Goal: Task Accomplishment & Management: Manage account settings

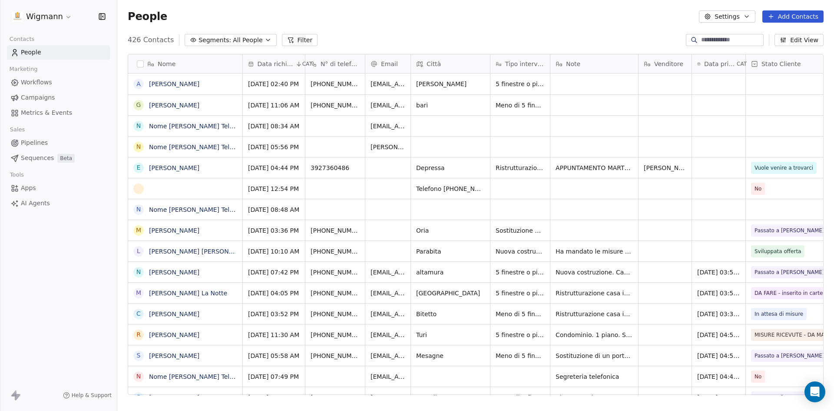
scroll to position [355, 710]
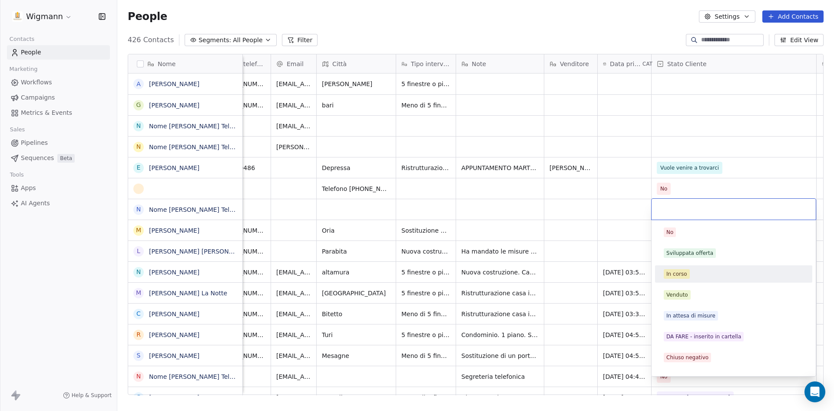
click at [680, 269] on span "In corso" at bounding box center [677, 274] width 26 height 10
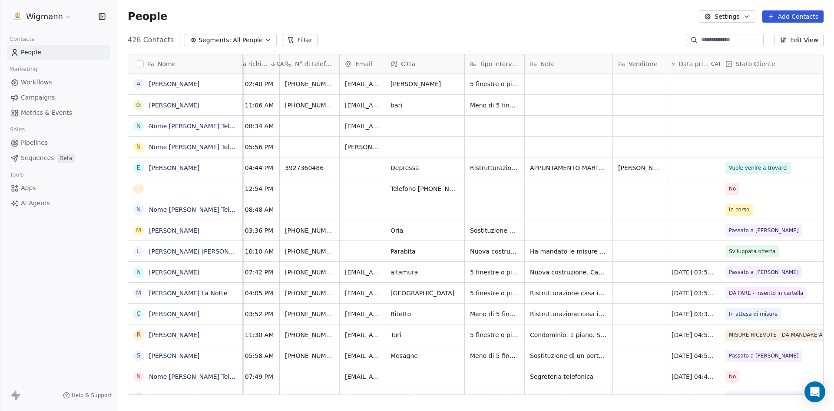
scroll to position [0, 0]
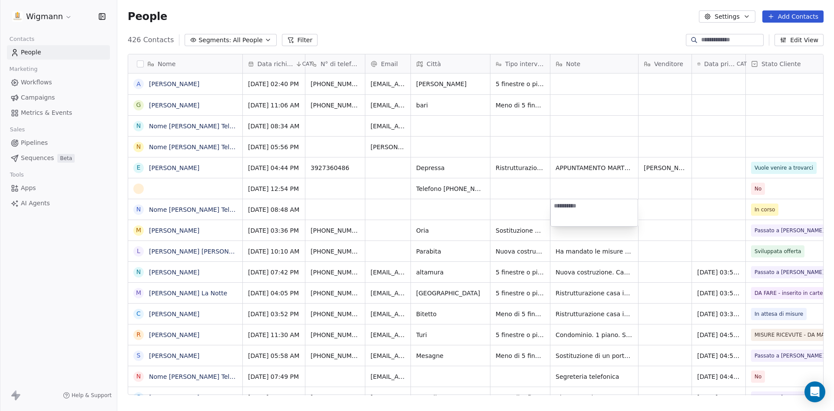
click at [512, 201] on html "Wigmann Contacts People Marketing Workflows Campaigns Metrics & Events Sales Pi…" at bounding box center [417, 205] width 834 height 411
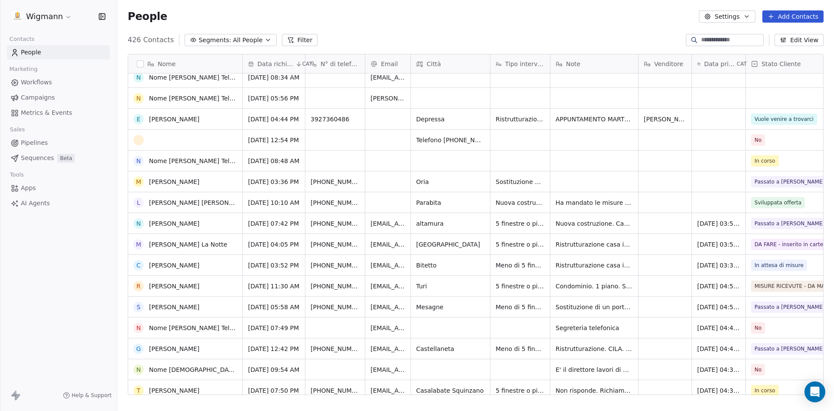
scroll to position [43, 0]
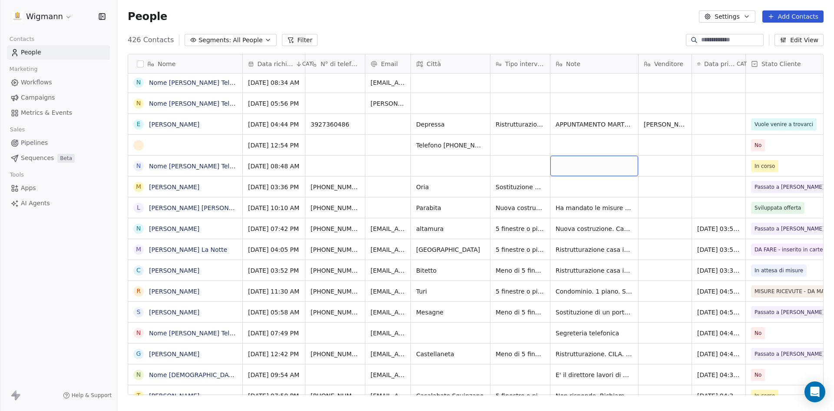
click at [589, 169] on div "grid" at bounding box center [594, 166] width 88 height 20
type textarea "**********"
click at [709, 158] on html "Wigmann Contacts People Marketing Workflows Campaigns Metrics & Events Sales Pi…" at bounding box center [417, 205] width 834 height 411
click at [597, 167] on textarea "**********" at bounding box center [594, 169] width 87 height 27
type textarea "**********"
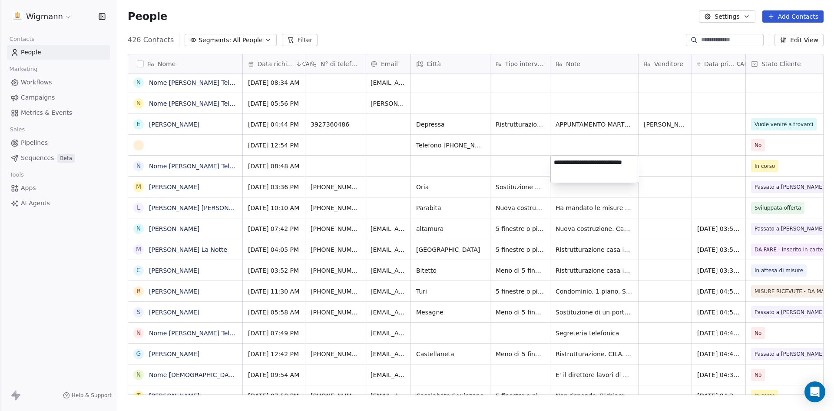
click at [700, 167] on html "Wigmann Contacts People Marketing Workflows Campaigns Metrics & Events Sales Pi…" at bounding box center [417, 205] width 834 height 411
click at [706, 165] on div "grid" at bounding box center [718, 166] width 53 height 20
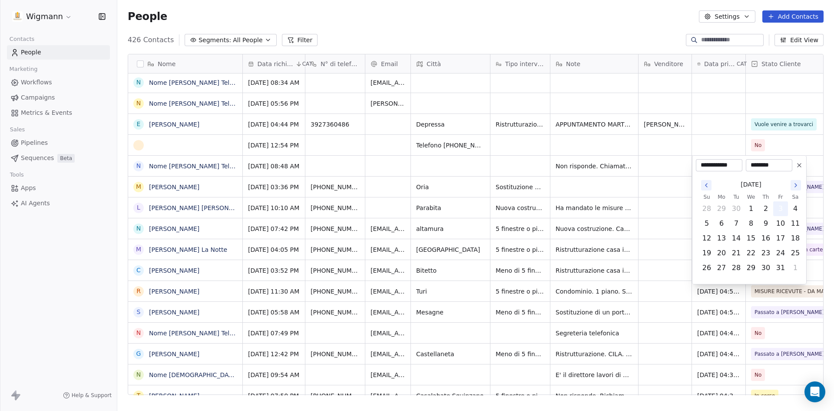
click at [784, 208] on button "3" at bounding box center [781, 209] width 14 height 14
click at [668, 197] on html "Wigmann Contacts People Marketing Workflows Campaigns Metrics & Events Sales Pi…" at bounding box center [417, 205] width 834 height 411
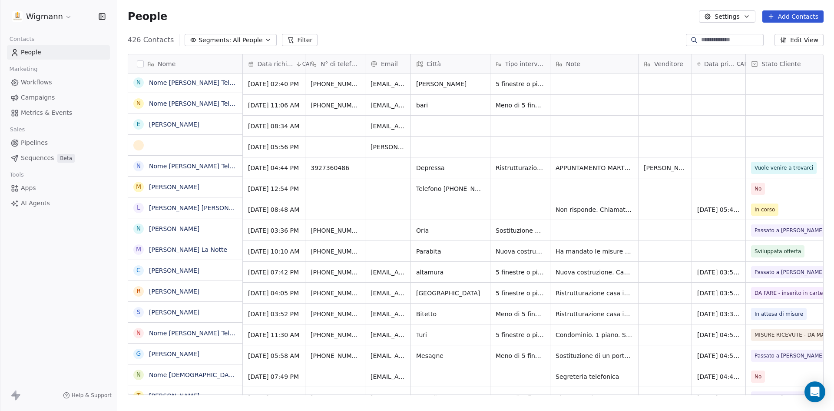
scroll to position [0, 0]
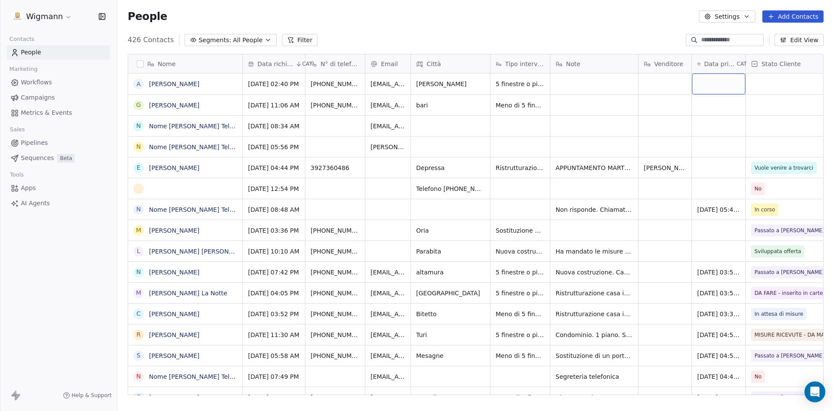
click at [706, 86] on div "grid" at bounding box center [718, 83] width 53 height 21
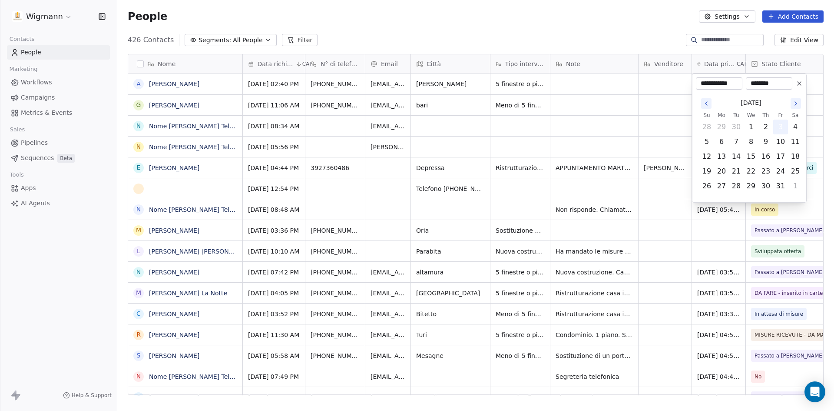
click at [779, 130] on button "3" at bounding box center [781, 127] width 14 height 14
click at [659, 84] on html "Wigmann Contacts People Marketing Workflows Campaigns Metrics & Events Sales Pi…" at bounding box center [417, 205] width 834 height 411
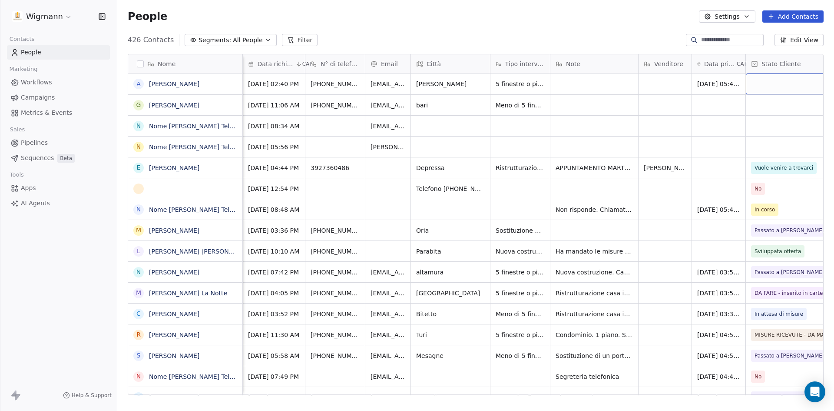
scroll to position [0, 94]
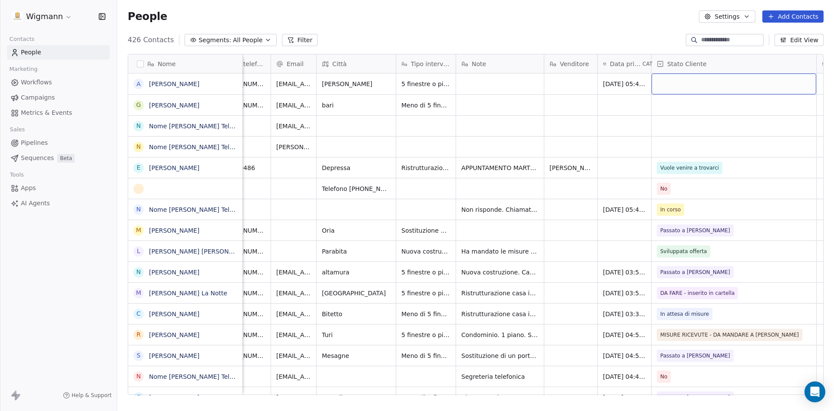
click at [790, 81] on div "grid" at bounding box center [734, 83] width 165 height 21
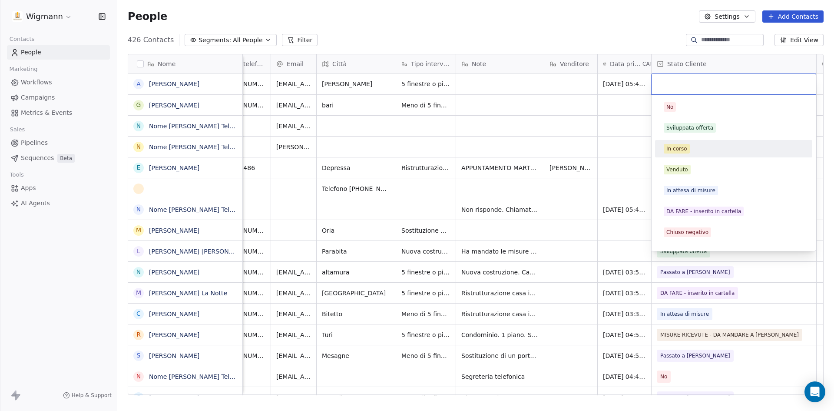
click at [680, 146] on div "In corso" at bounding box center [676, 149] width 21 height 8
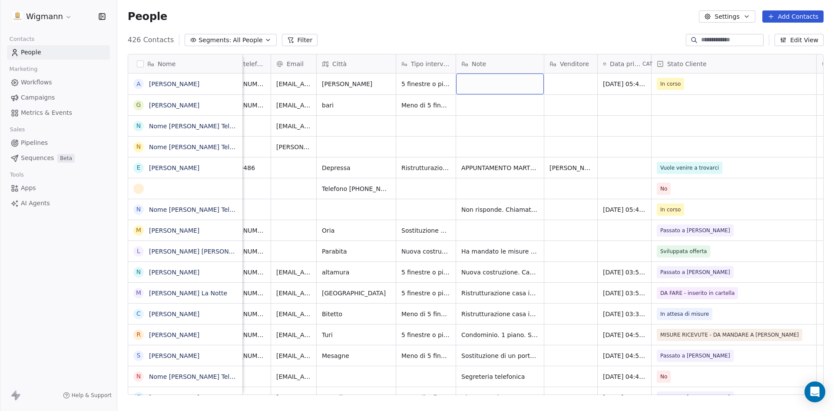
click at [502, 88] on div "grid" at bounding box center [500, 83] width 88 height 21
type textarea "**********"
click at [487, 183] on html "Wigmann Contacts People Marketing Workflows Campaigns Metrics & Events Sales Pi…" at bounding box center [417, 205] width 834 height 411
click at [784, 151] on div "grid" at bounding box center [734, 146] width 165 height 20
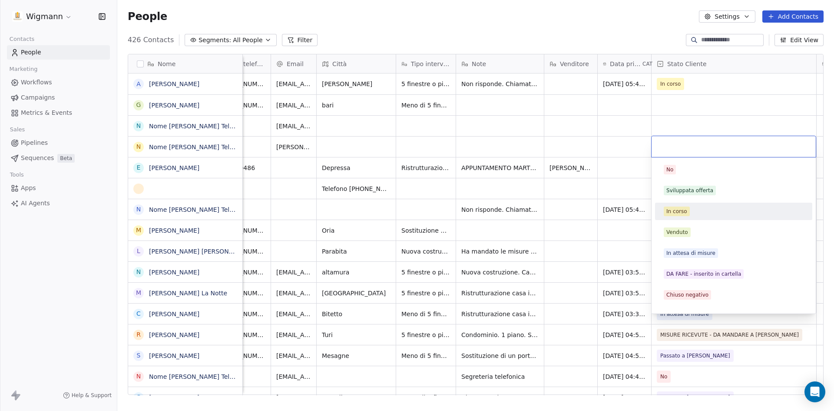
click at [676, 210] on div "In corso" at bounding box center [676, 211] width 21 height 8
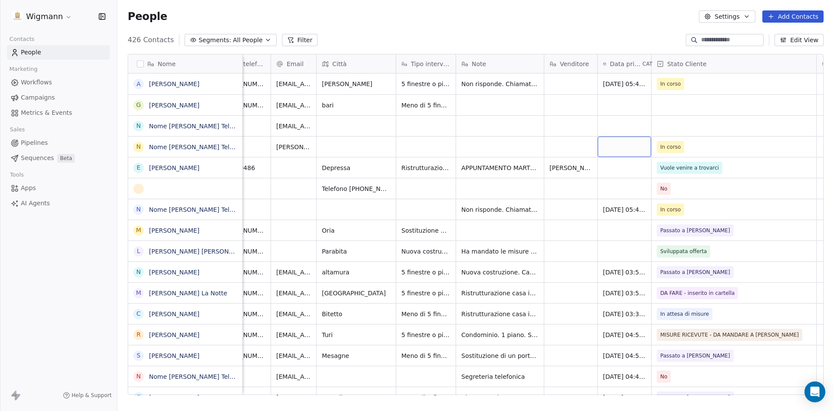
click at [608, 146] on div "grid" at bounding box center [624, 146] width 53 height 20
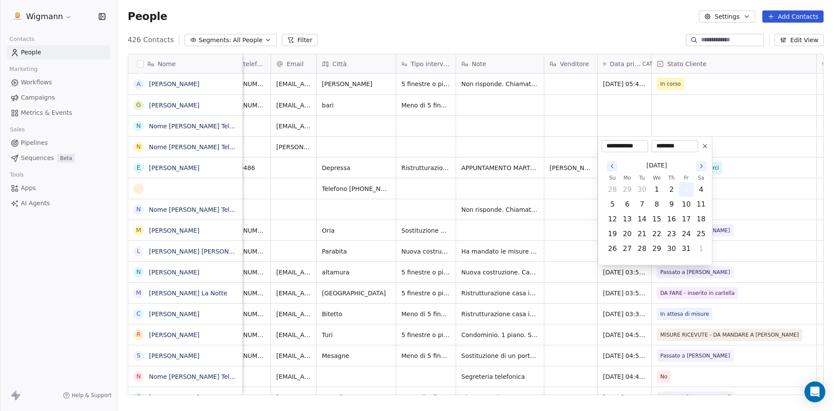
click at [685, 191] on button "3" at bounding box center [687, 189] width 14 height 14
click at [474, 146] on html "Wigmann Contacts People Marketing Workflows Campaigns Metrics & Events Sales Pi…" at bounding box center [417, 205] width 834 height 411
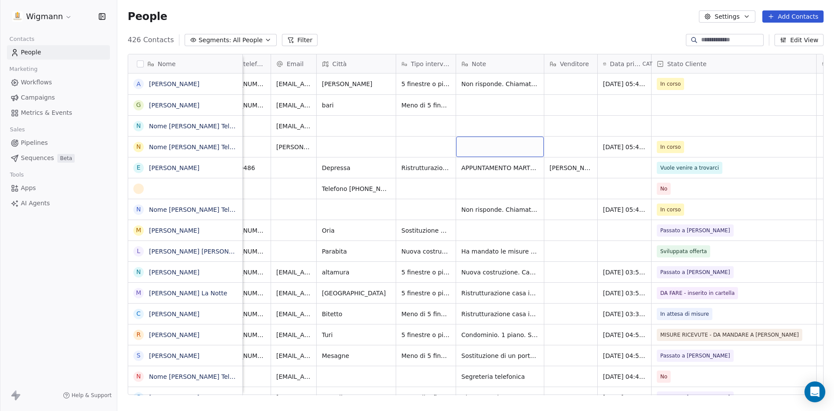
click at [475, 142] on div "grid" at bounding box center [500, 146] width 88 height 20
type textarea "**********"
click at [565, 204] on html "Wigmann Contacts People Marketing Workflows Campaigns Metrics & Events Sales Pi…" at bounding box center [417, 205] width 834 height 411
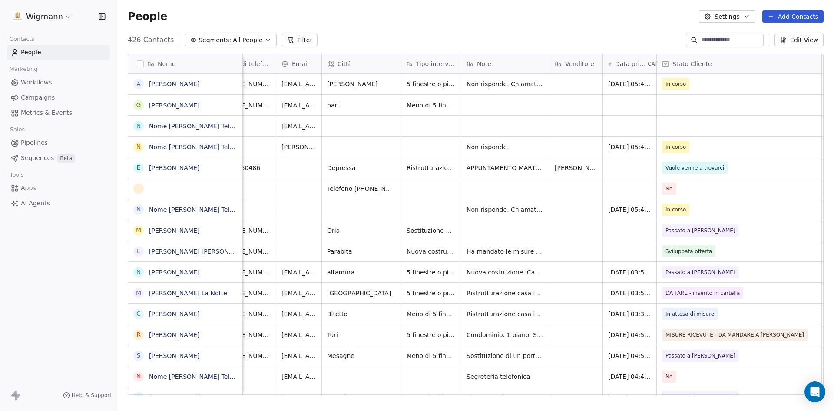
scroll to position [0, 0]
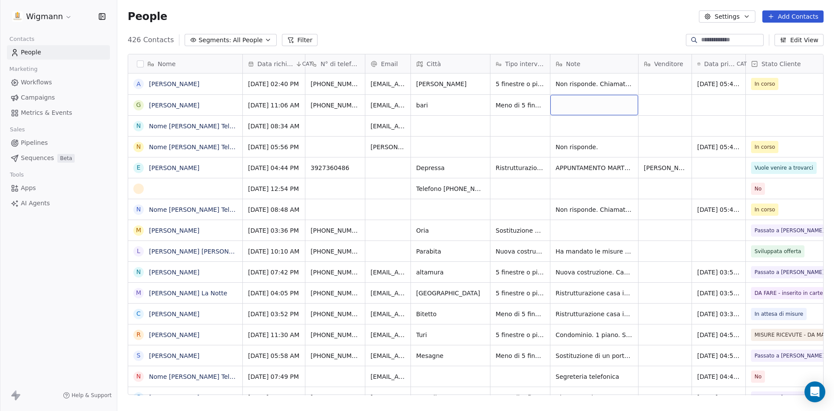
click at [582, 102] on div "grid" at bounding box center [594, 105] width 88 height 20
click at [717, 112] on html "Wigmann Contacts People Marketing Workflows Campaigns Metrics & Events Sales Pi…" at bounding box center [417, 205] width 834 height 411
click at [723, 102] on div "grid" at bounding box center [718, 105] width 53 height 20
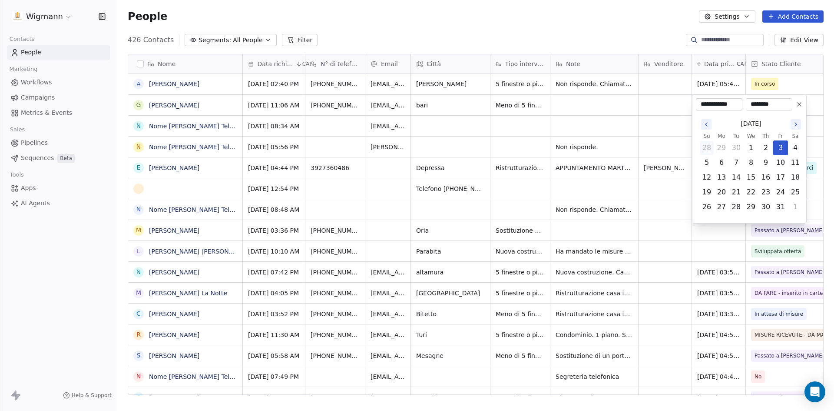
drag, startPoint x: 780, startPoint y: 148, endPoint x: 704, endPoint y: 143, distance: 76.6
click at [780, 147] on button "3" at bounding box center [781, 148] width 14 height 14
click at [643, 138] on html "Wigmann Contacts People Marketing Workflows Campaigns Metrics & Events Sales Pi…" at bounding box center [417, 205] width 834 height 411
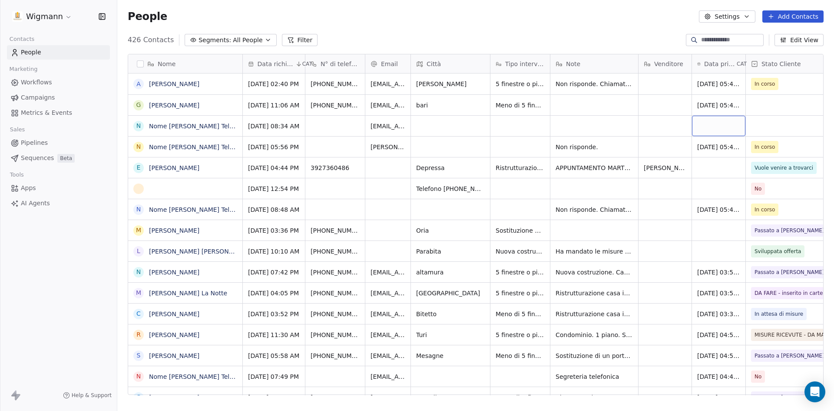
click at [706, 121] on div "grid" at bounding box center [718, 126] width 53 height 20
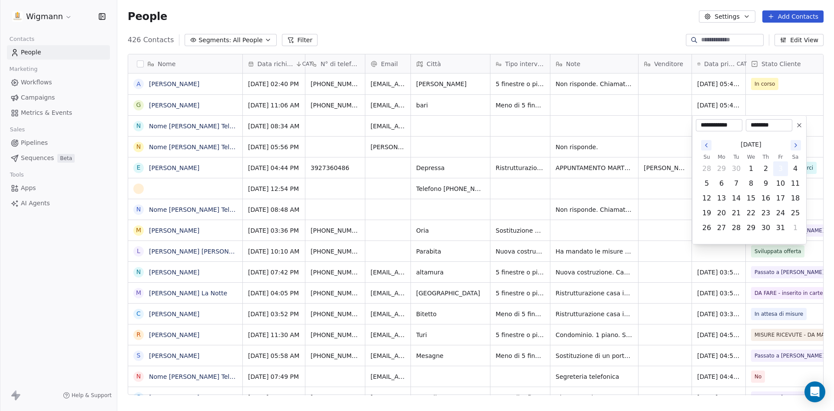
click at [776, 164] on button "3" at bounding box center [781, 169] width 14 height 14
click at [655, 111] on html "Wigmann Contacts People Marketing Workflows Campaigns Metrics & Events Sales Pi…" at bounding box center [417, 205] width 834 height 411
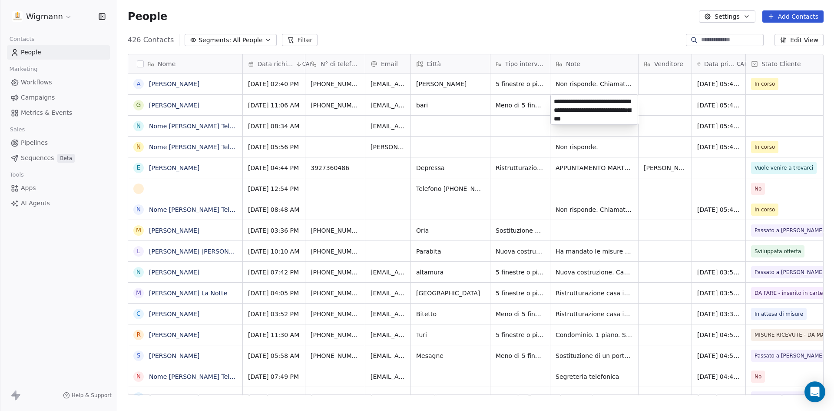
scroll to position [1, 0]
type textarea "**********"
click at [779, 103] on html "Wigmann Contacts People Marketing Workflows Campaigns Metrics & Events Sales Pi…" at bounding box center [417, 205] width 834 height 411
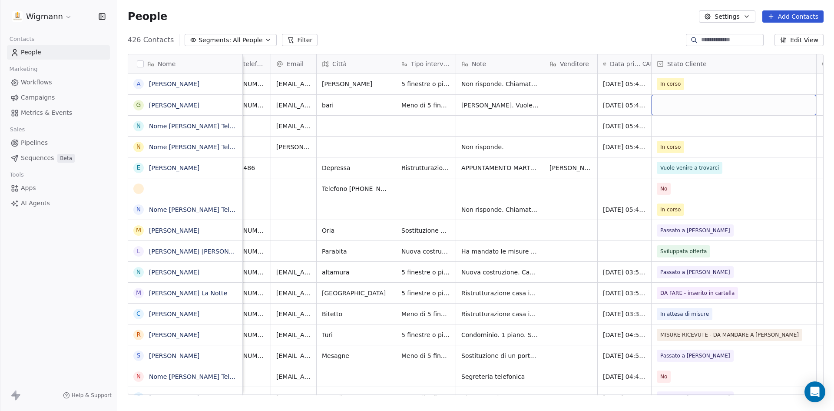
click at [779, 103] on div "grid" at bounding box center [734, 105] width 165 height 20
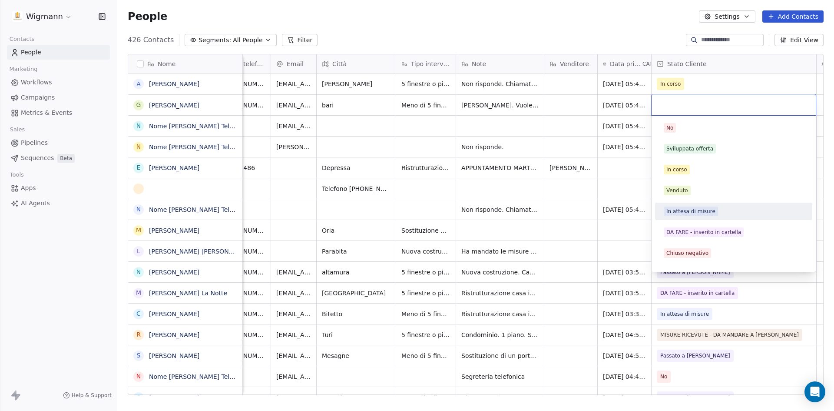
click at [683, 215] on div "In attesa di misure" at bounding box center [690, 211] width 49 height 8
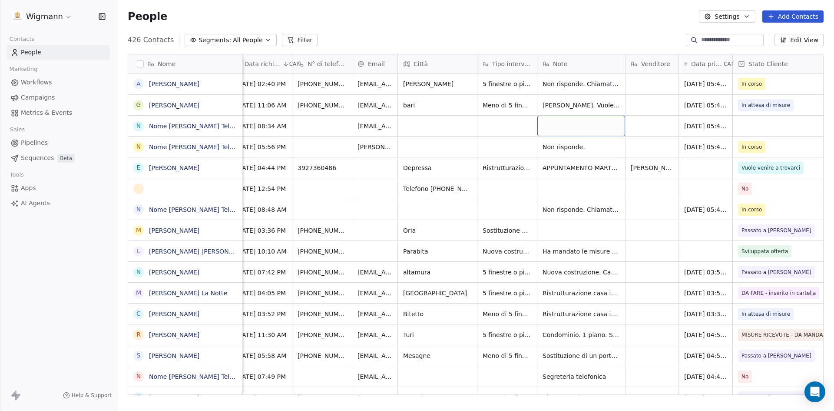
scroll to position [0, 0]
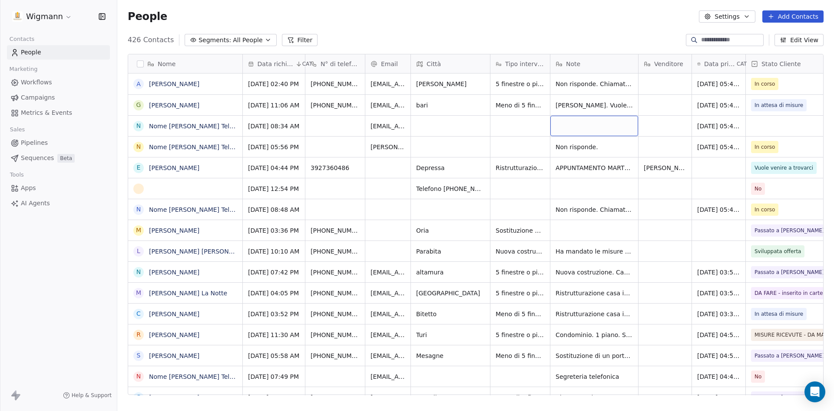
click at [574, 125] on div "grid" at bounding box center [594, 126] width 88 height 20
click at [779, 129] on html "Wigmann Contacts People Marketing Workflows Campaigns Metrics & Events Sales Pi…" at bounding box center [417, 205] width 834 height 411
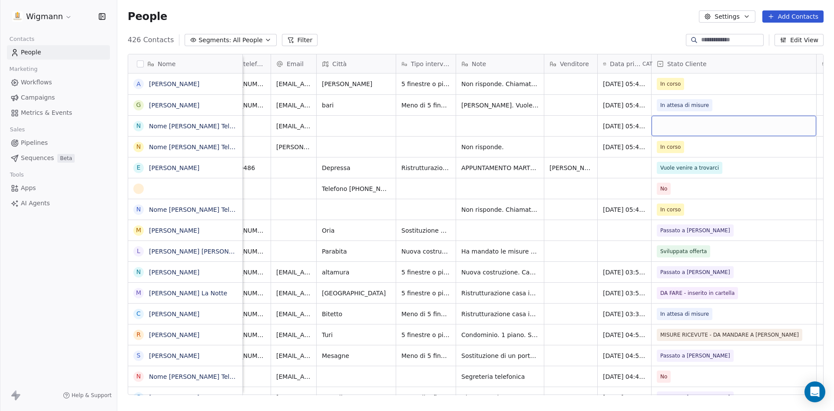
click at [693, 126] on div "grid" at bounding box center [734, 126] width 165 height 20
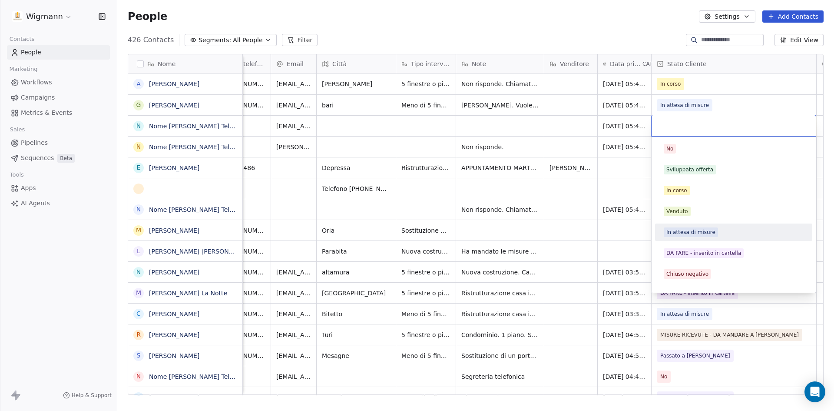
click at [683, 235] on div "In attesa di misure" at bounding box center [690, 232] width 49 height 8
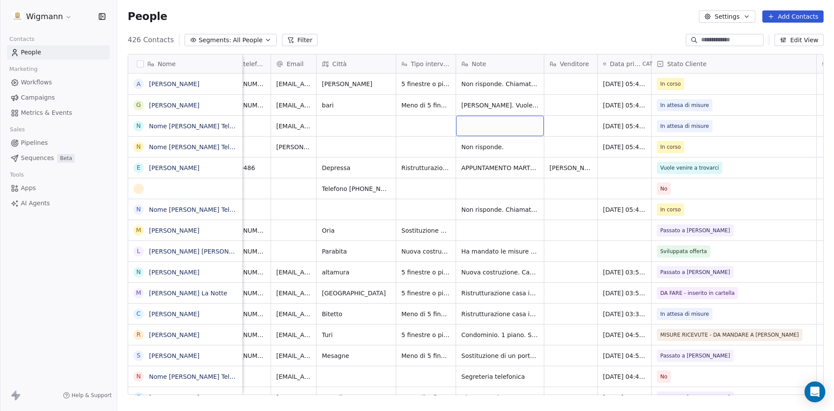
click at [507, 128] on div "grid" at bounding box center [500, 126] width 88 height 20
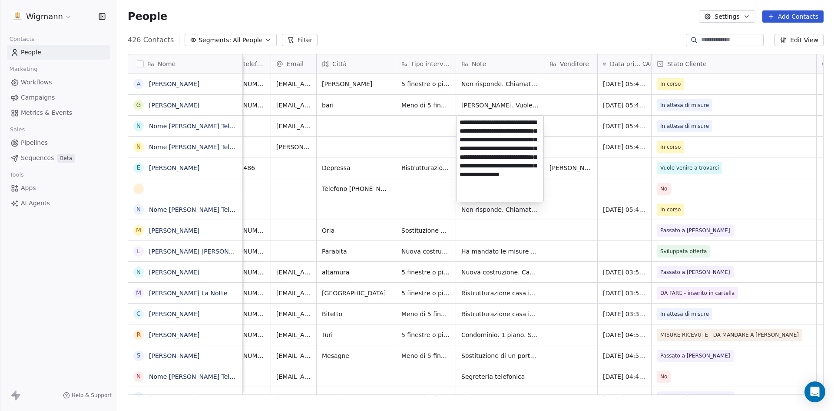
scroll to position [2, 0]
type textarea "**********"
click at [564, 133] on html "Wigmann Contacts People Marketing Workflows Campaigns Metrics & Events Sales Pi…" at bounding box center [417, 205] width 834 height 411
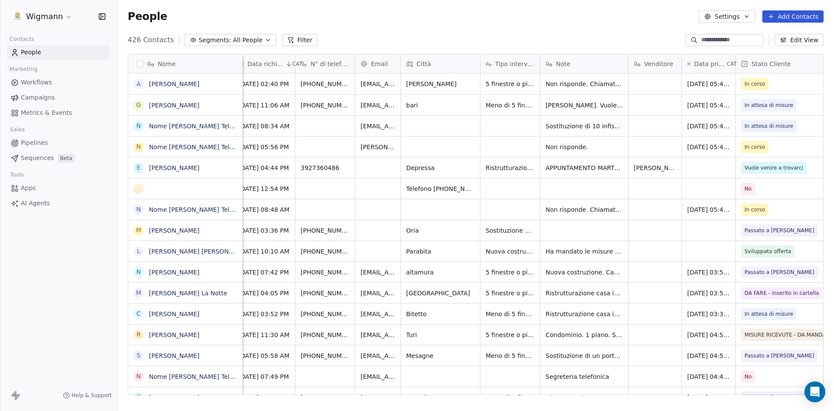
scroll to position [0, 0]
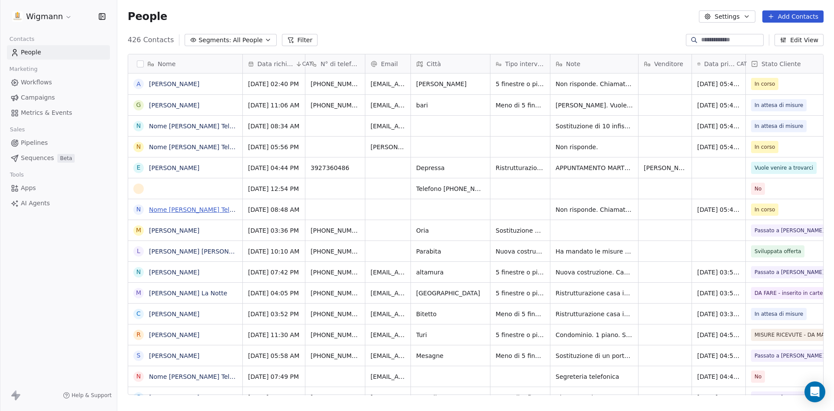
click at [212, 208] on link "Nome [PERSON_NAME] Telefono [PHONE_NUMBER] Città Palagianello Trattamento dati …" at bounding box center [440, 209] width 583 height 7
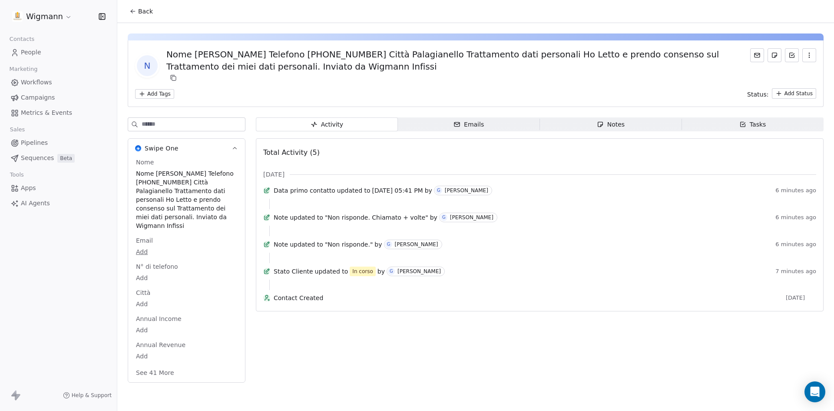
click at [509, 395] on div "Back N Nome Angelo afruni Telefono 3338066733 Città Palagianello Trattamento da…" at bounding box center [475, 205] width 717 height 411
click at [129, 11] on button "Back" at bounding box center [141, 11] width 34 height 16
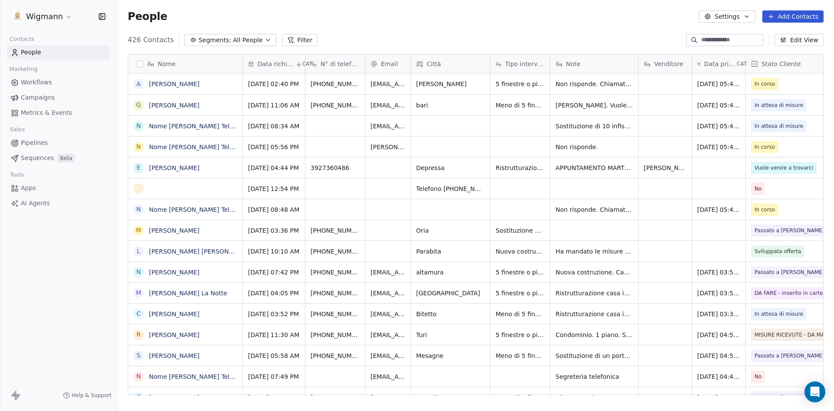
scroll to position [355, 710]
click at [595, 207] on span "Non risponde. Chiamato + volte" at bounding box center [605, 209] width 98 height 9
type textarea "**********"
click at [673, 265] on html "Wigmann Contacts People Marketing Workflows Campaigns Metrics & Events Sales Pi…" at bounding box center [417, 205] width 834 height 411
click at [571, 146] on span "Non risponde." at bounding box center [586, 147] width 61 height 9
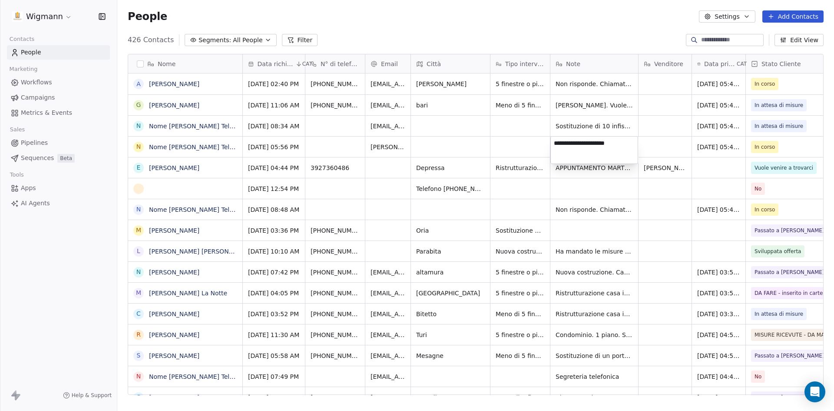
type textarea "**********"
click at [651, 218] on html "Wigmann Contacts People Marketing Workflows Campaigns Metrics & Events Sales Pi…" at bounding box center [417, 205] width 834 height 411
click at [211, 127] on link "Nome [PERSON_NAME] Telefono [PHONE_NUMBER] [GEOGRAPHIC_DATA] Email [EMAIL_ADDRE…" at bounding box center [525, 126] width 753 height 7
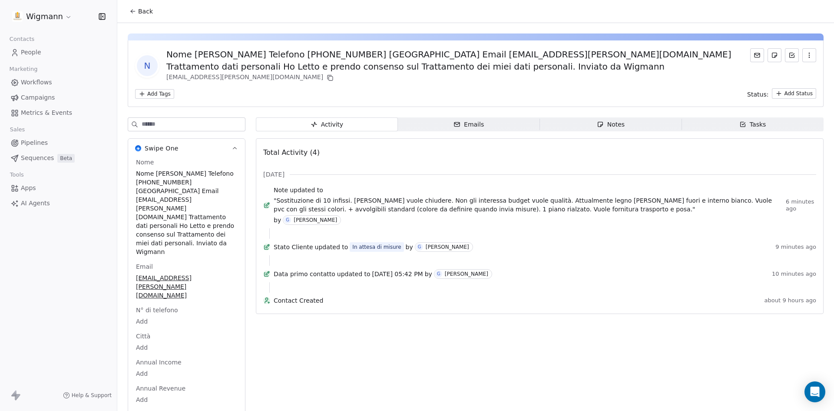
click at [138, 15] on button "Back" at bounding box center [141, 11] width 34 height 16
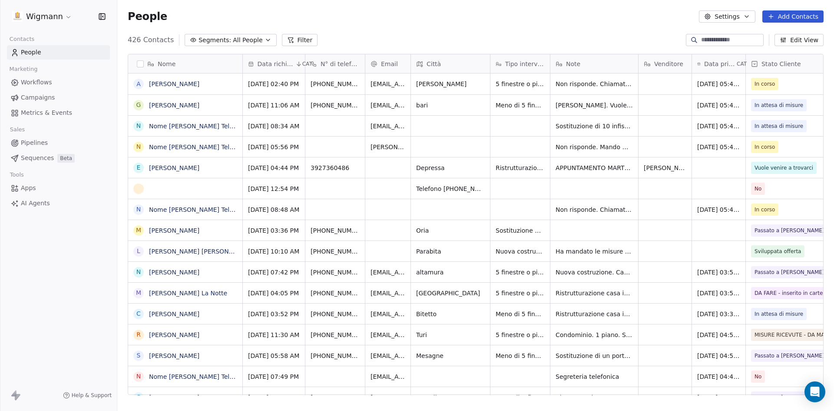
scroll to position [355, 710]
click at [371, 19] on div "People Settings Add Contacts" at bounding box center [476, 16] width 696 height 12
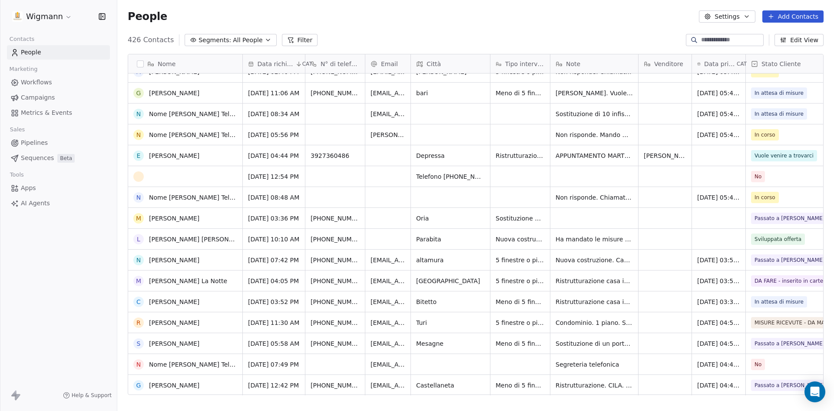
scroll to position [0, 0]
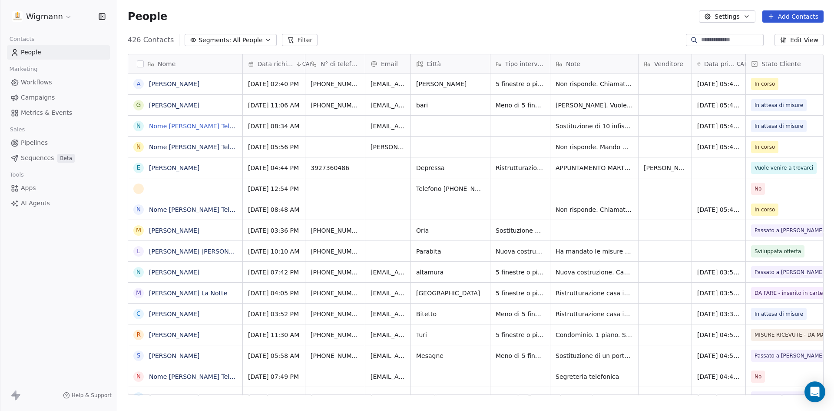
click at [203, 129] on link "Nome [PERSON_NAME] Telefono [PHONE_NUMBER] [GEOGRAPHIC_DATA] Email [EMAIL_ADDRE…" at bounding box center [525, 126] width 753 height 7
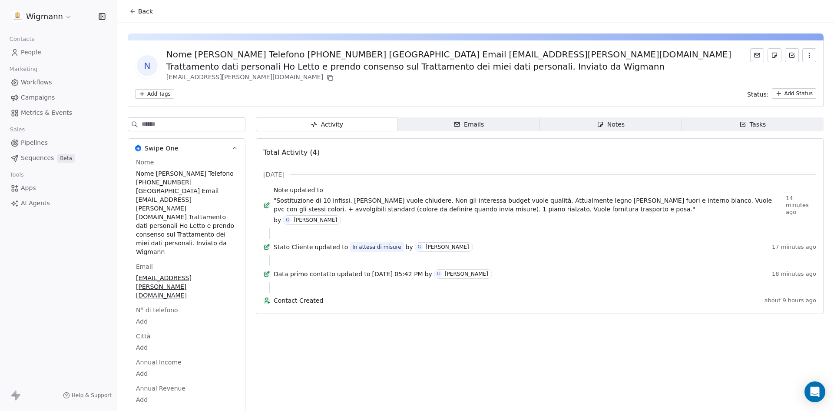
click at [134, 10] on icon at bounding box center [132, 11] width 7 height 7
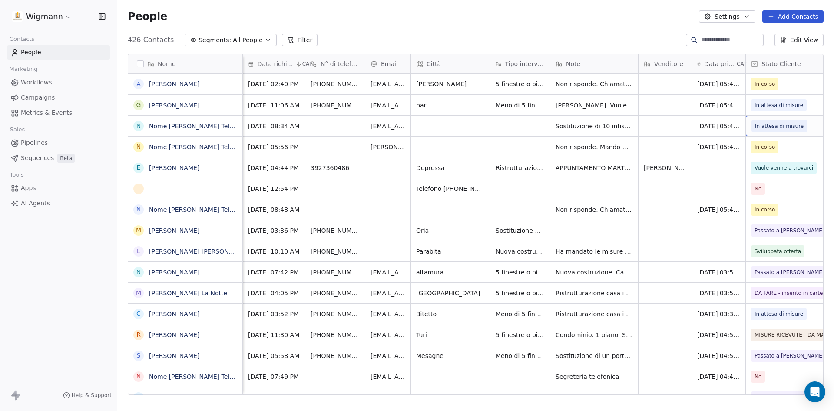
scroll to position [0, 94]
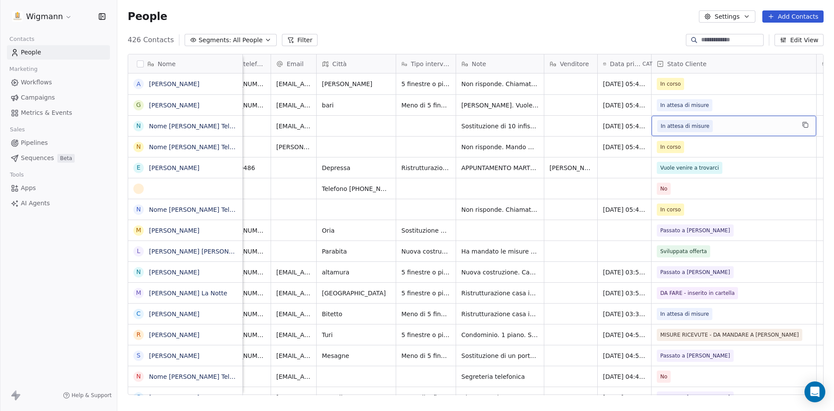
click at [790, 125] on span "In attesa di misure" at bounding box center [726, 126] width 138 height 12
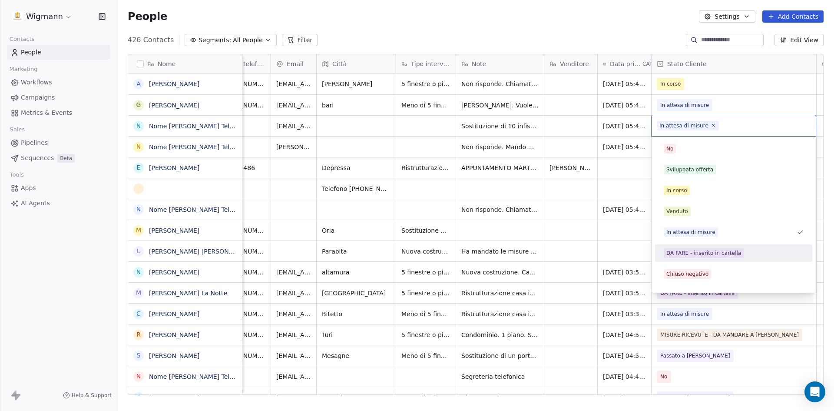
click at [687, 254] on div "DA FARE - inserito in cartella" at bounding box center [703, 253] width 75 height 8
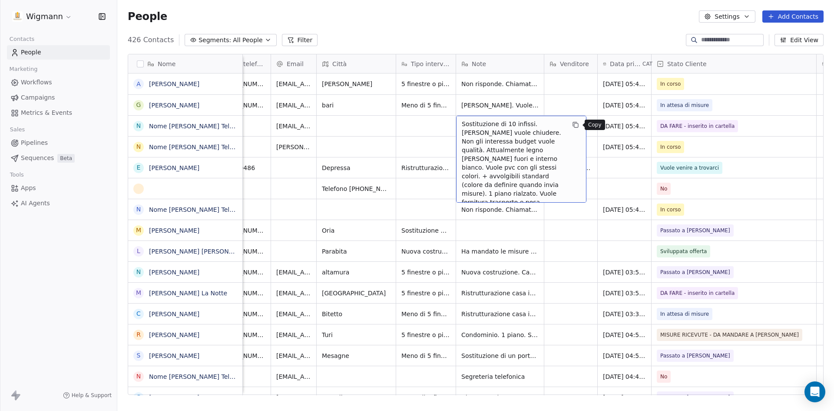
click at [577, 125] on icon "grid" at bounding box center [575, 124] width 7 height 7
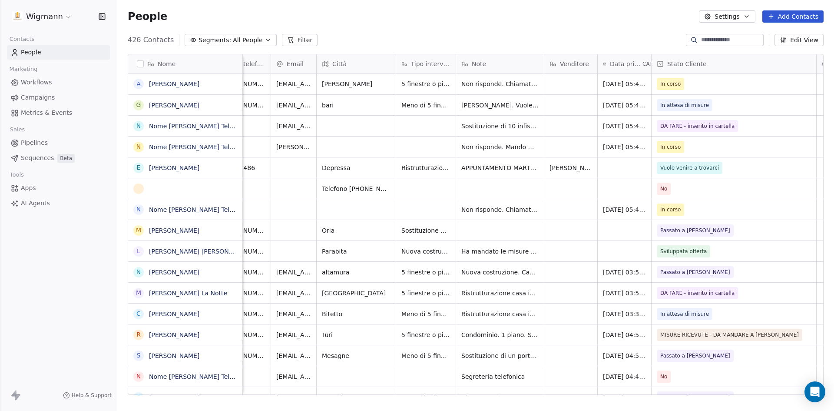
scroll to position [0, 0]
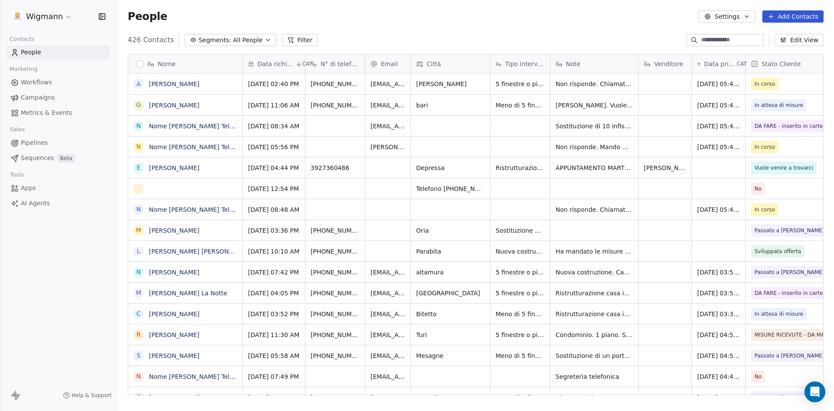
click at [410, 15] on div "People Settings Add Contacts" at bounding box center [476, 16] width 696 height 12
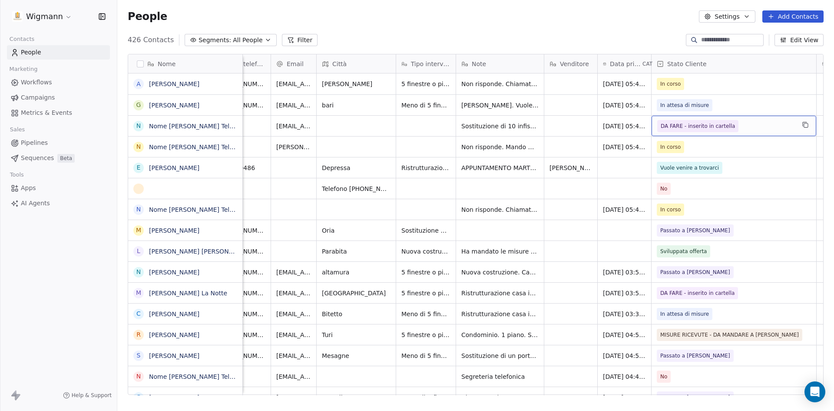
click at [776, 126] on span "DA FARE - inserito in cartella" at bounding box center [726, 126] width 138 height 12
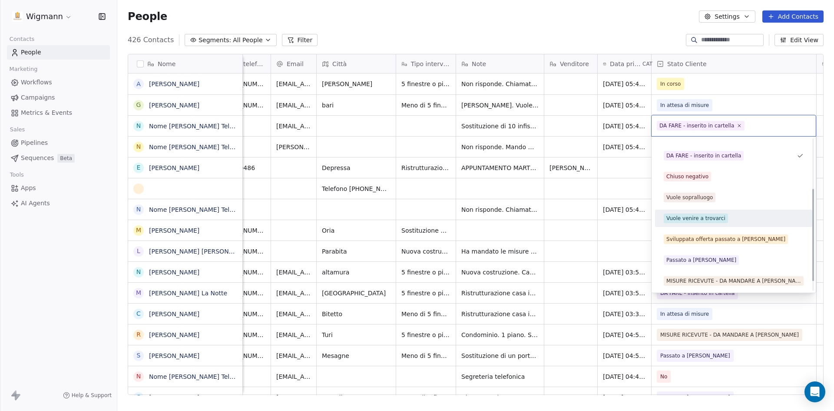
scroll to position [98, 0]
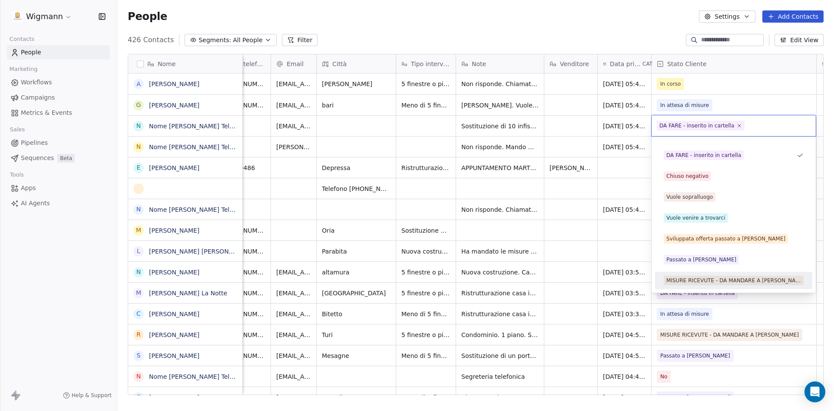
drag, startPoint x: 706, startPoint y: 279, endPoint x: 516, endPoint y: 181, distance: 214.1
click at [706, 279] on div "MISURE RICEVUTE - DA MANDARE A [PERSON_NAME]" at bounding box center [733, 280] width 135 height 8
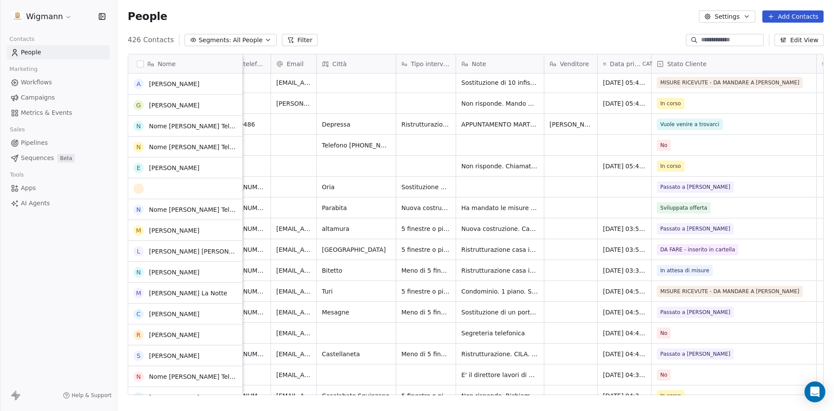
scroll to position [43, 0]
